Goal: Task Accomplishment & Management: Manage account settings

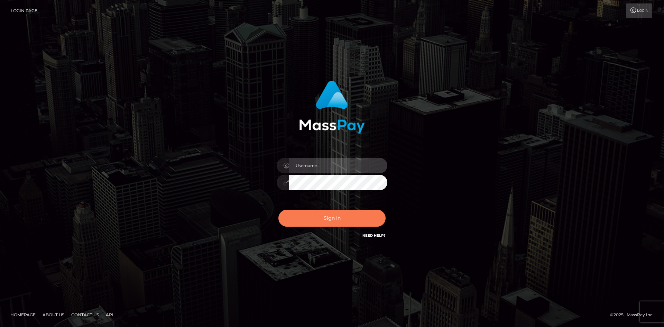
type input "hello.feetfinder"
click at [333, 219] on button "Sign in" at bounding box center [332, 218] width 107 height 17
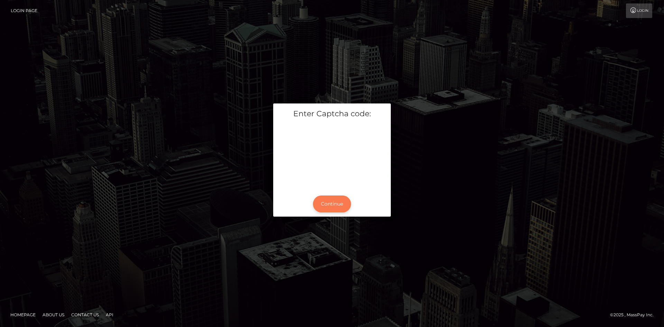
click at [335, 204] on button "Continue" at bounding box center [332, 203] width 38 height 17
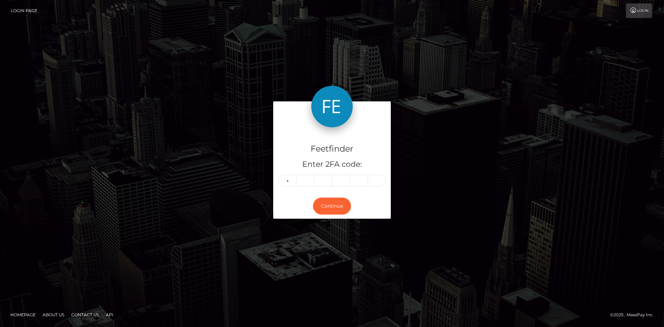
type input "0"
type input "4"
type input "7"
type input "6"
type input "1"
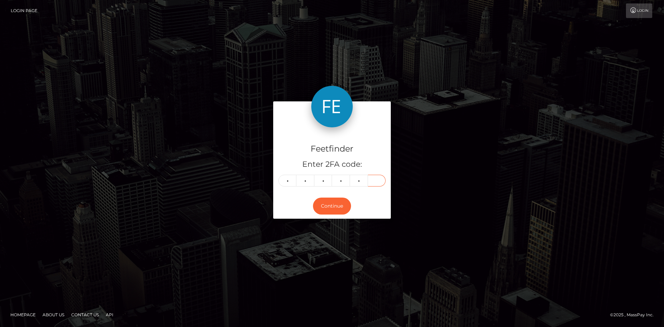
type input "0"
